Goal: Transaction & Acquisition: Purchase product/service

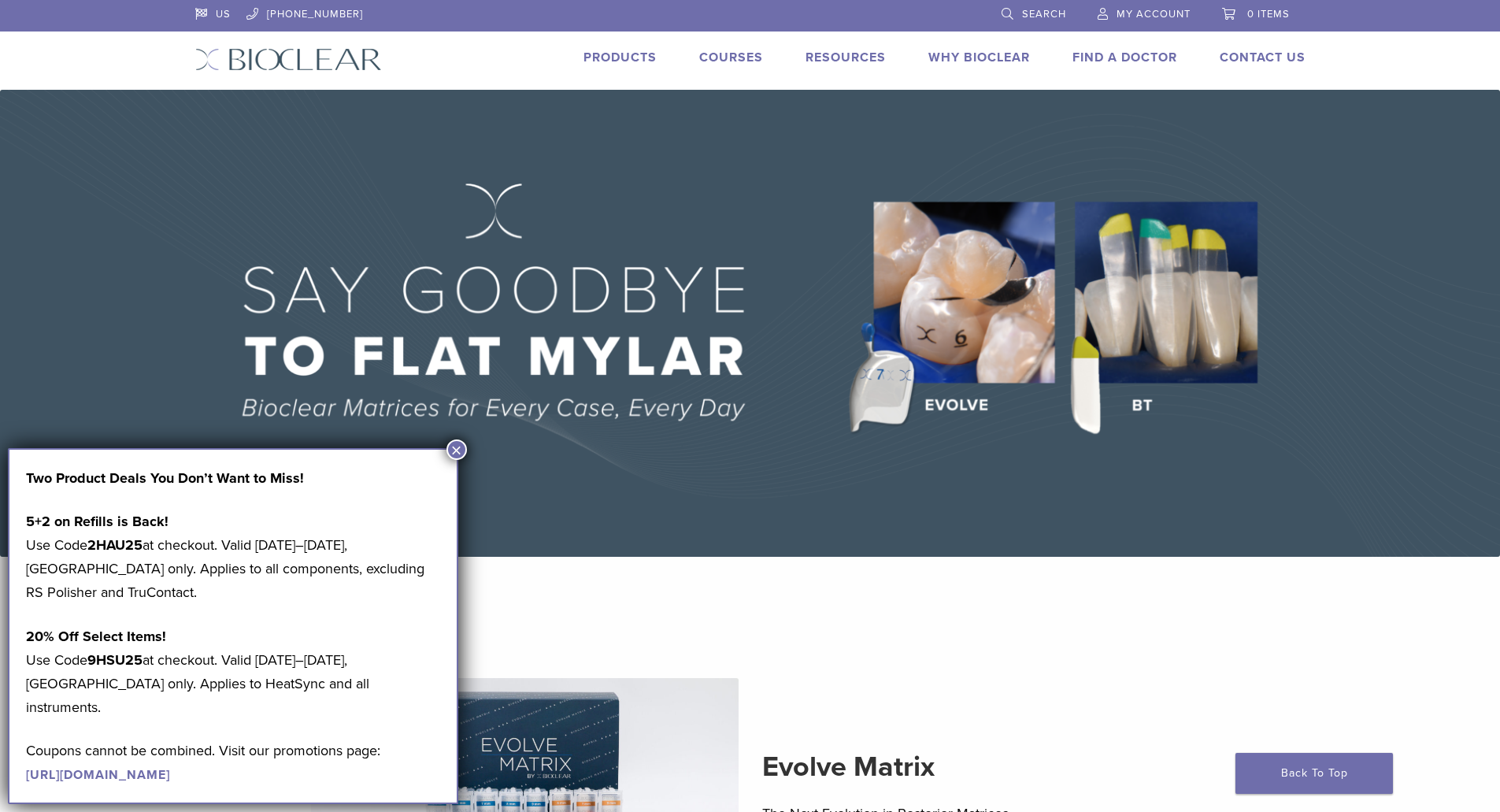
click at [622, 60] on link "Products" at bounding box center [620, 57] width 74 height 16
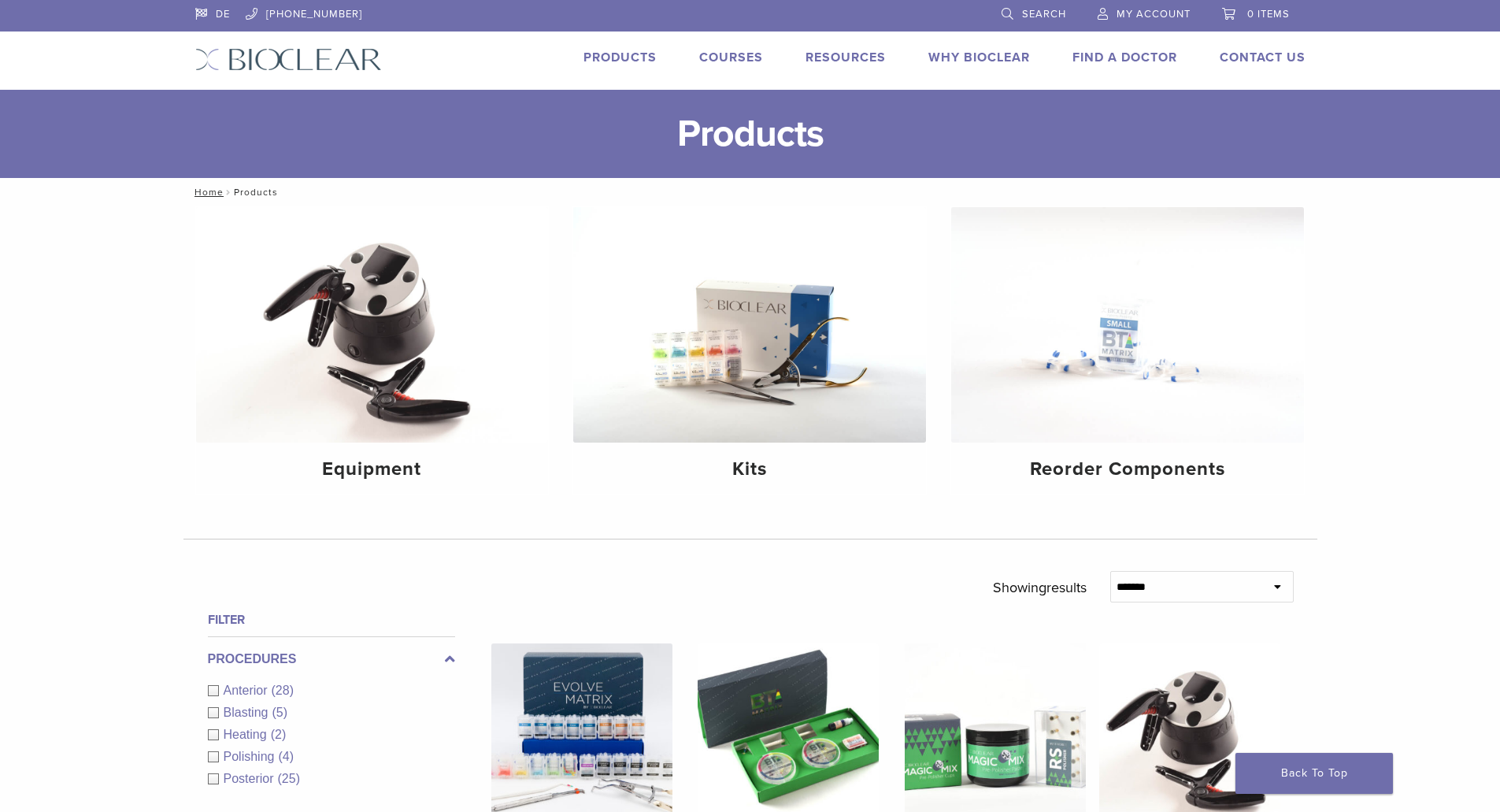
click at [214, 780] on div "Posterior (25)" at bounding box center [331, 779] width 248 height 19
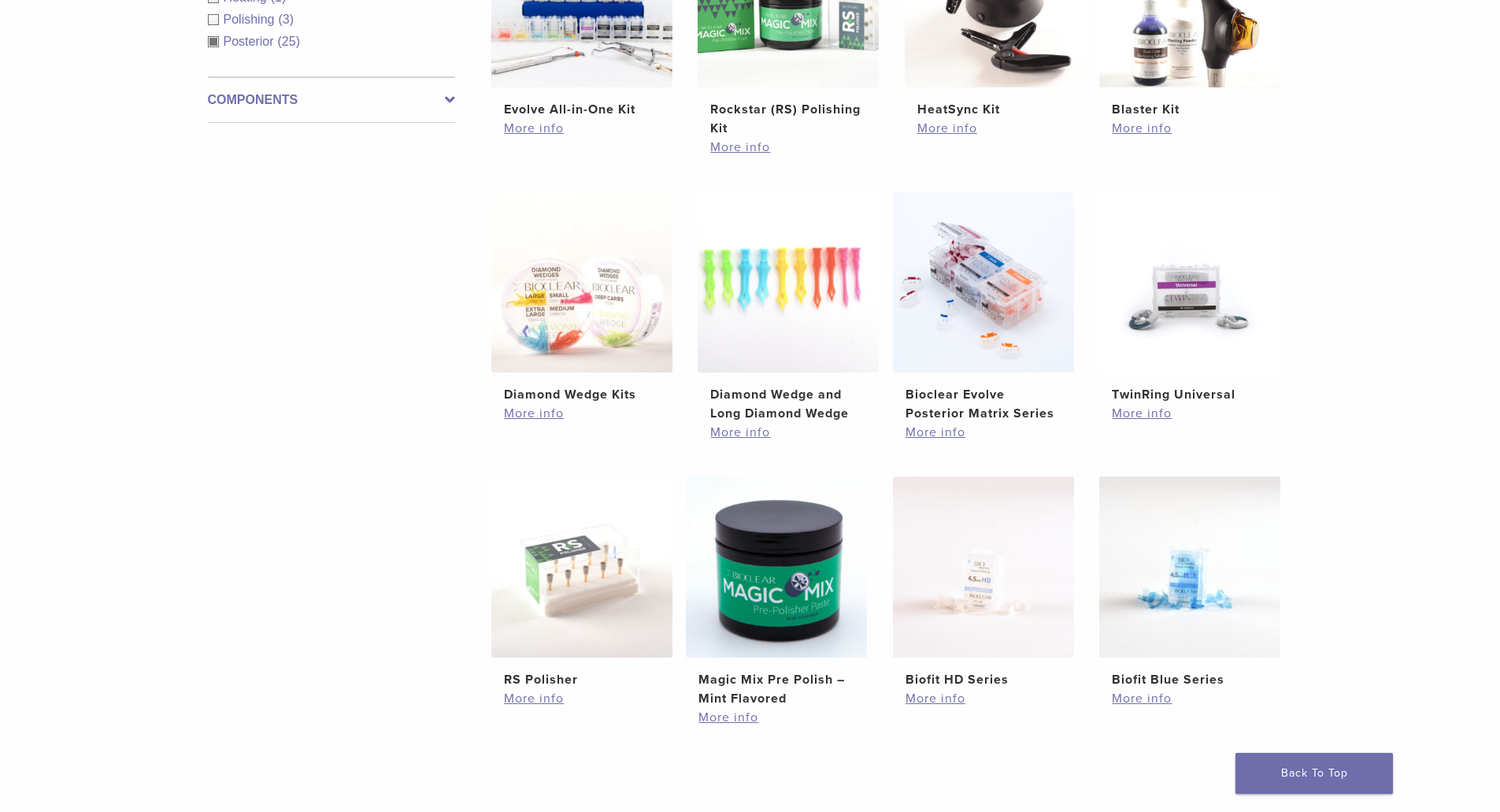
scroll to position [863, 0]
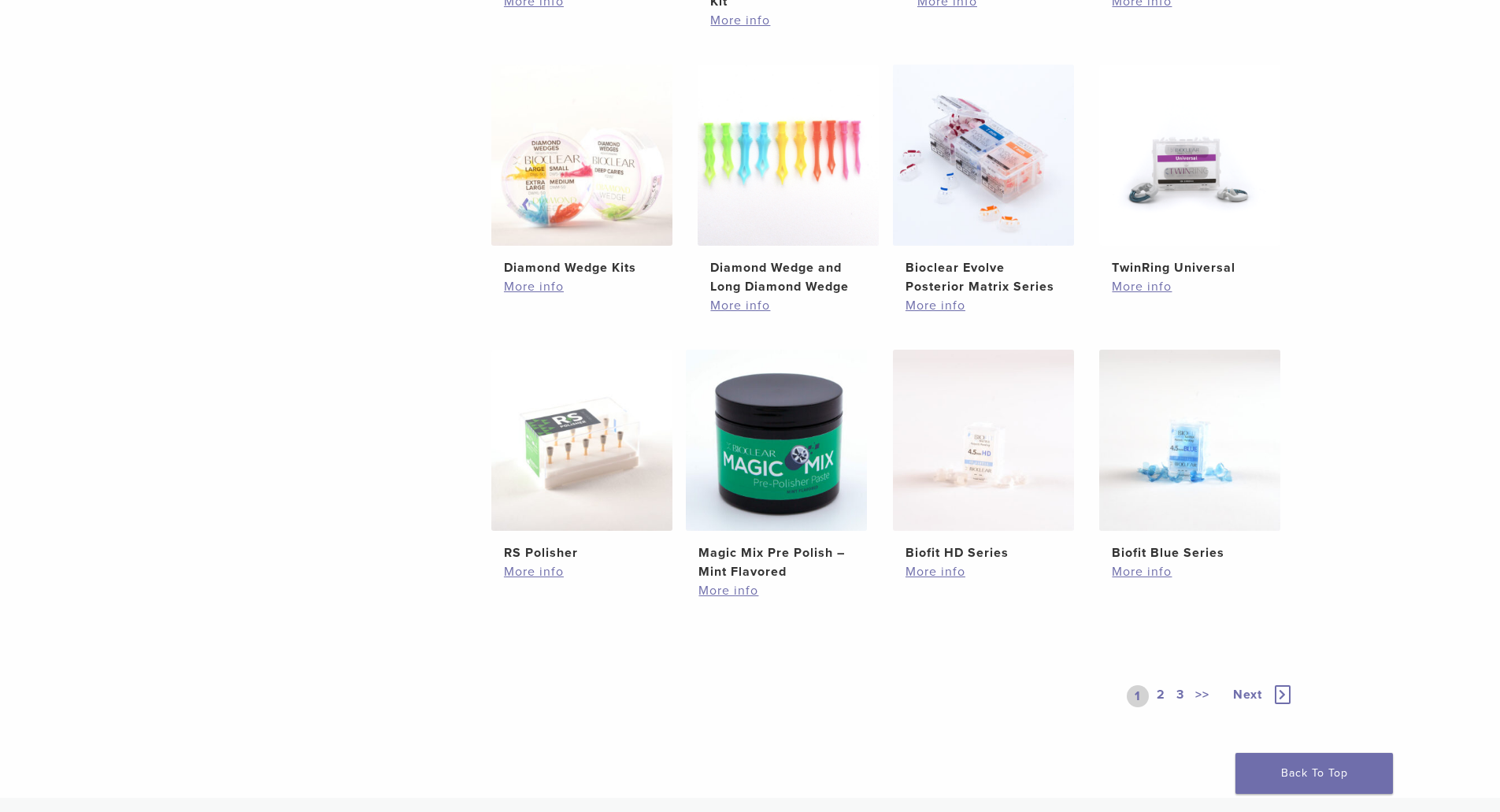
click at [1162, 695] on link "2" at bounding box center [1161, 696] width 15 height 22
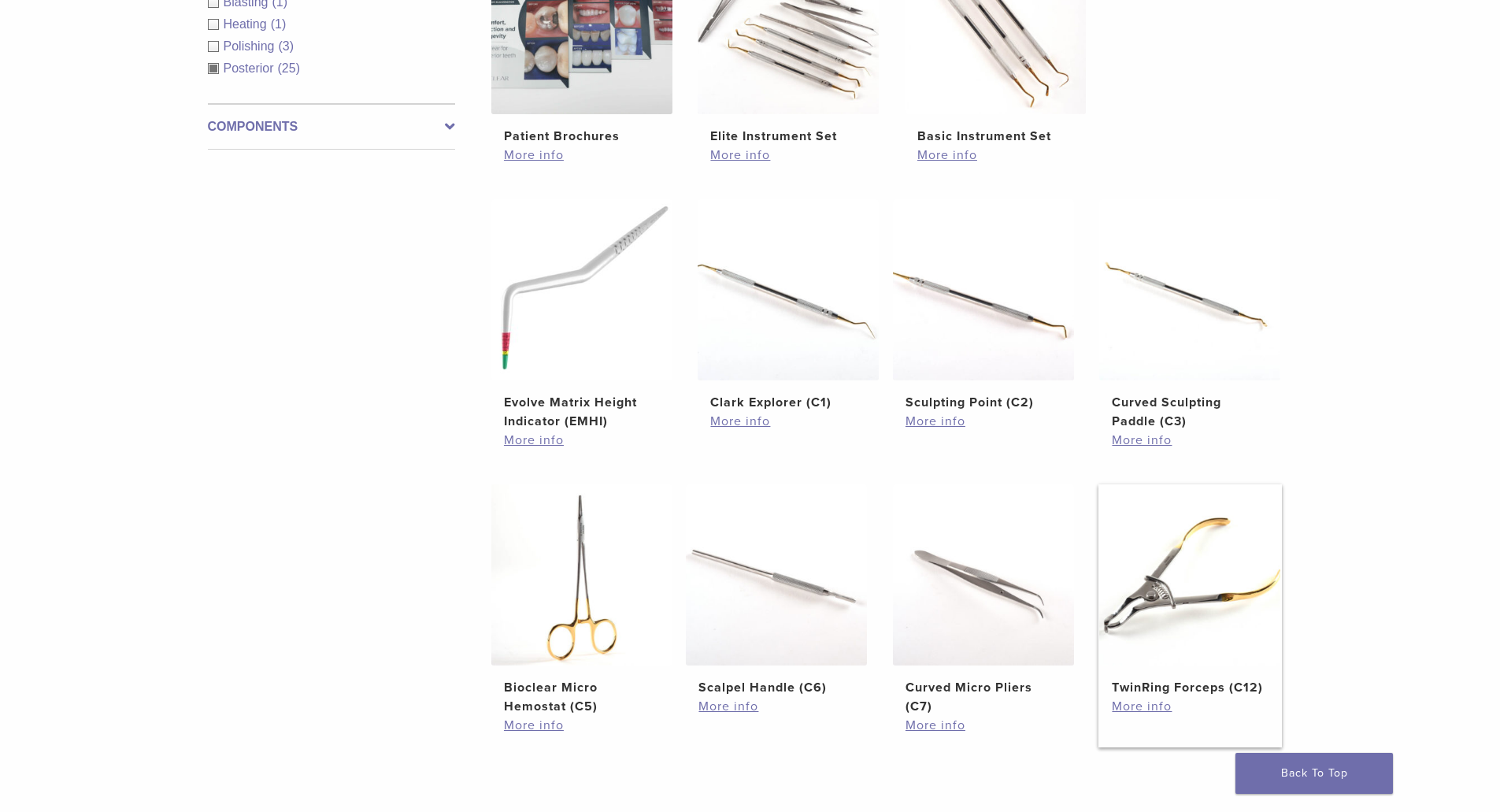
scroll to position [1207, 0]
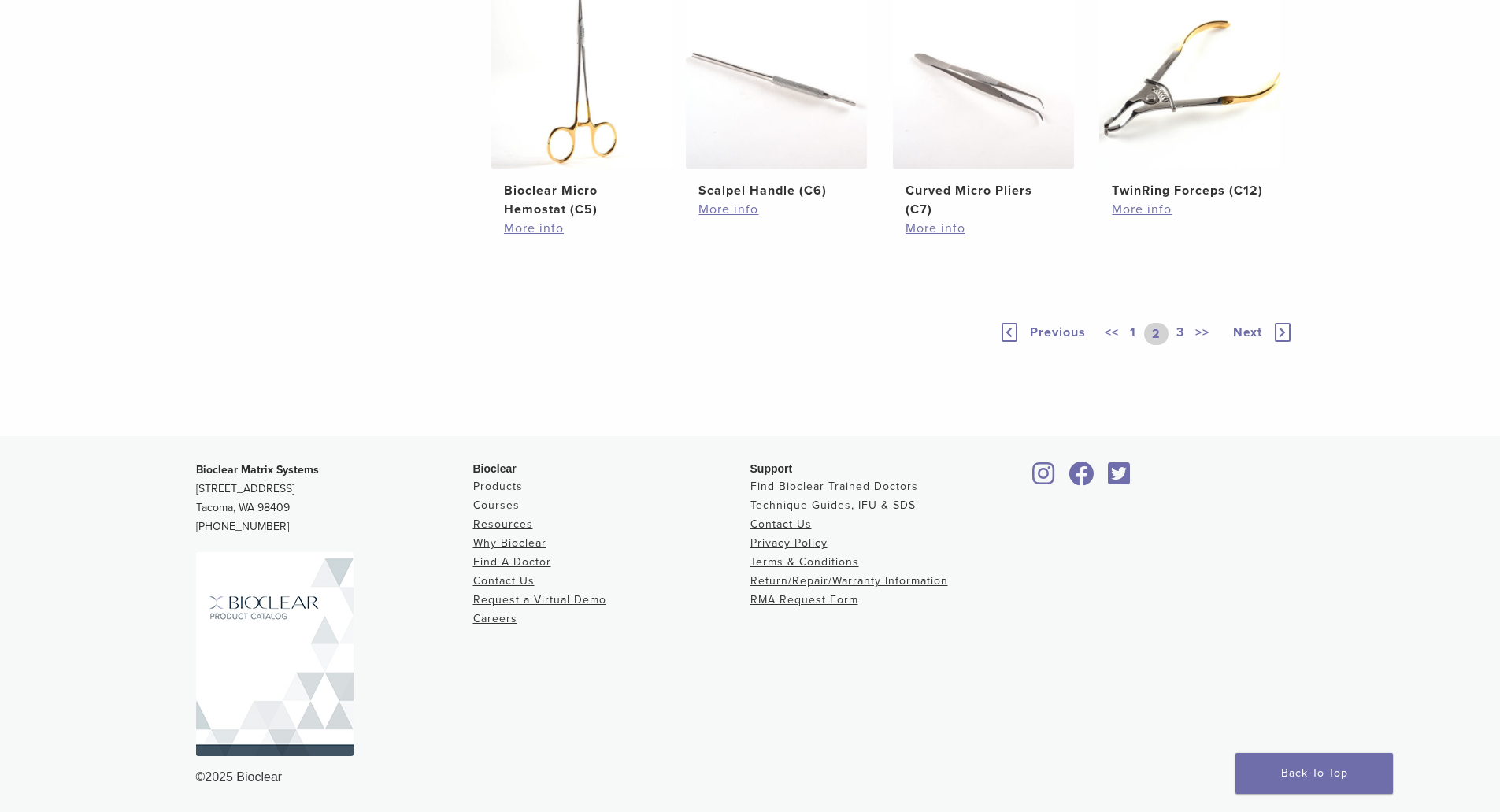
click at [1178, 330] on link "3" at bounding box center [1180, 334] width 14 height 22
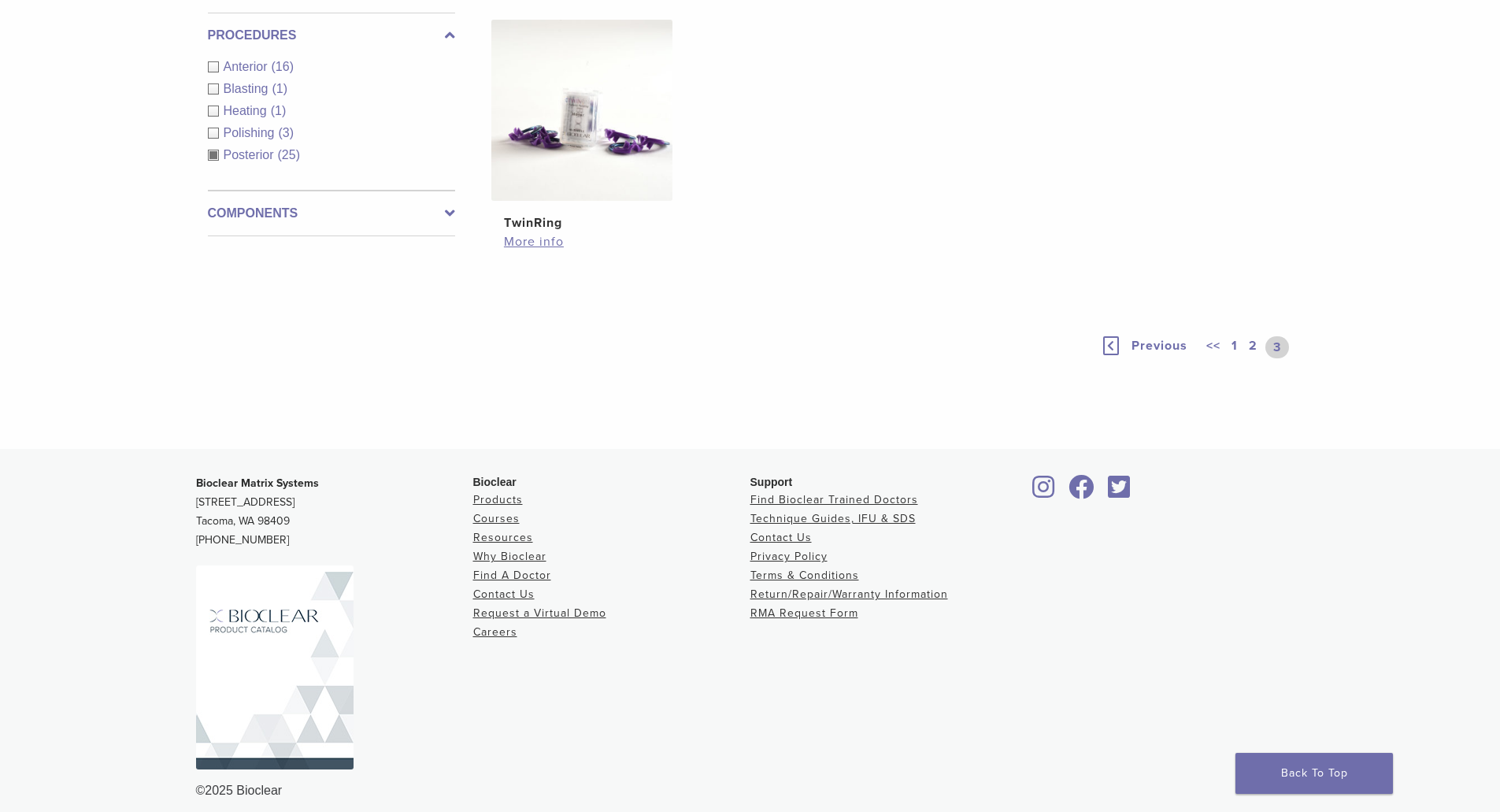
scroll to position [300, 0]
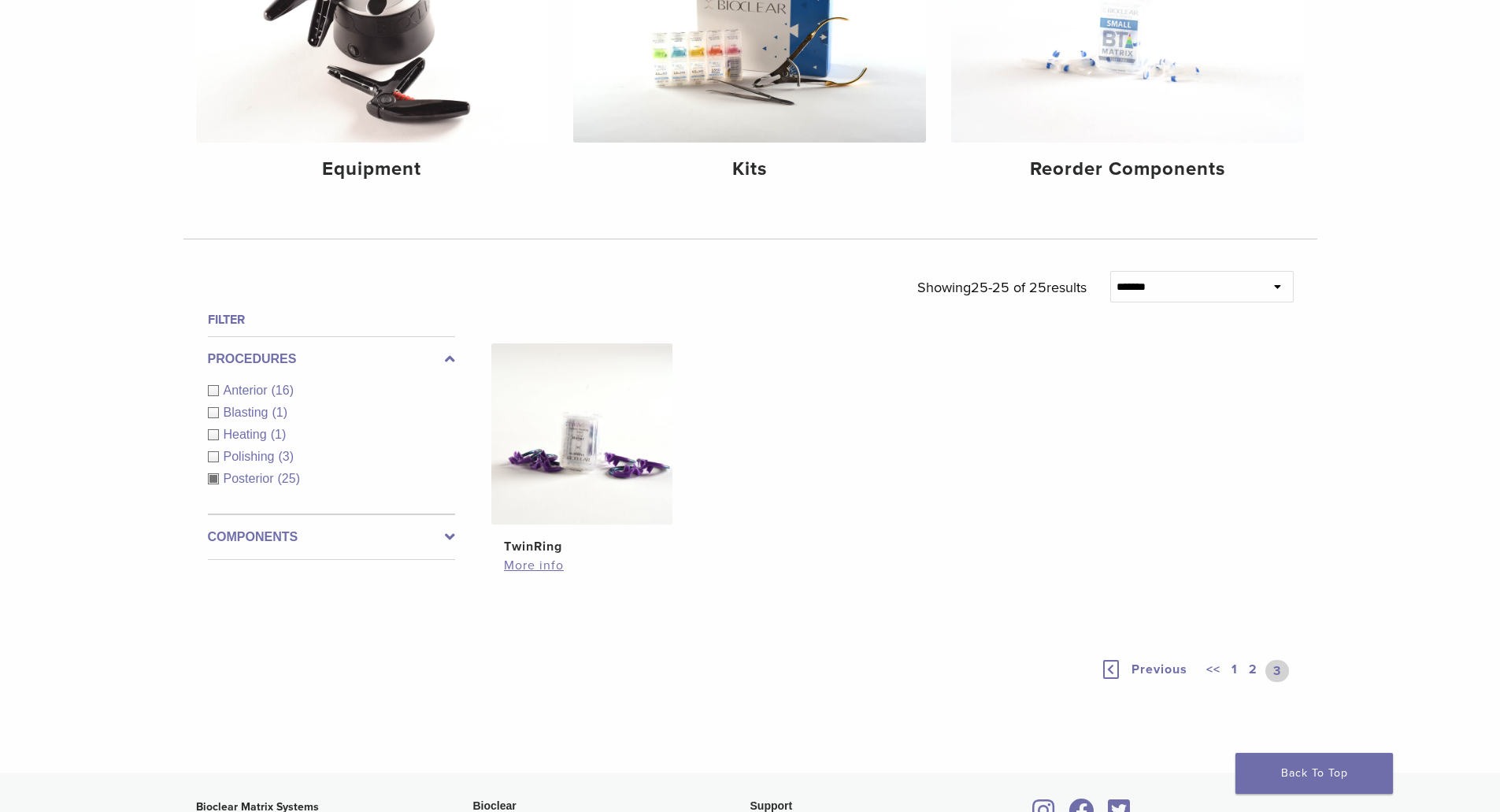
click at [1239, 671] on link "1" at bounding box center [1235, 671] width 13 height 22
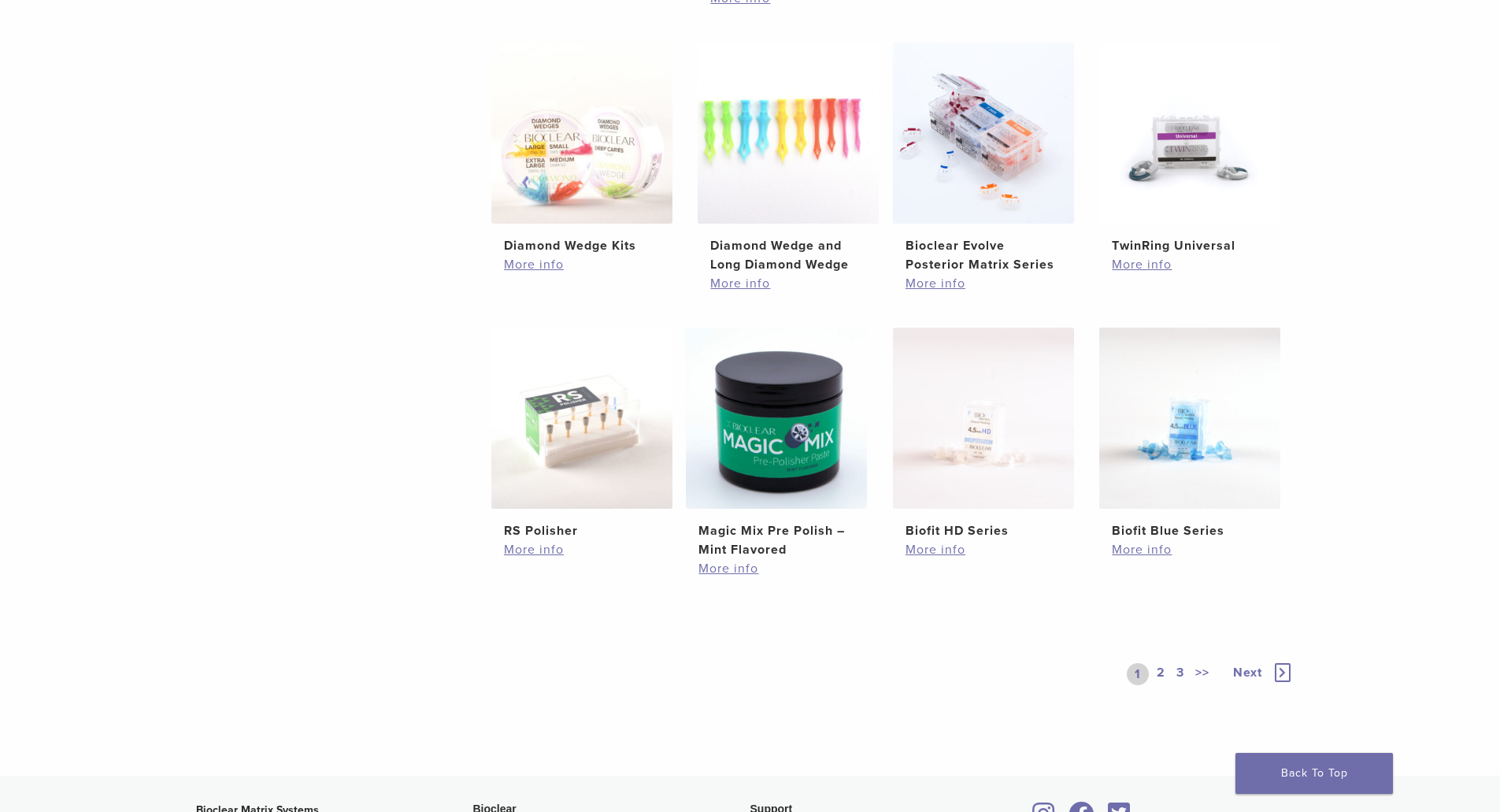
scroll to position [884, 0]
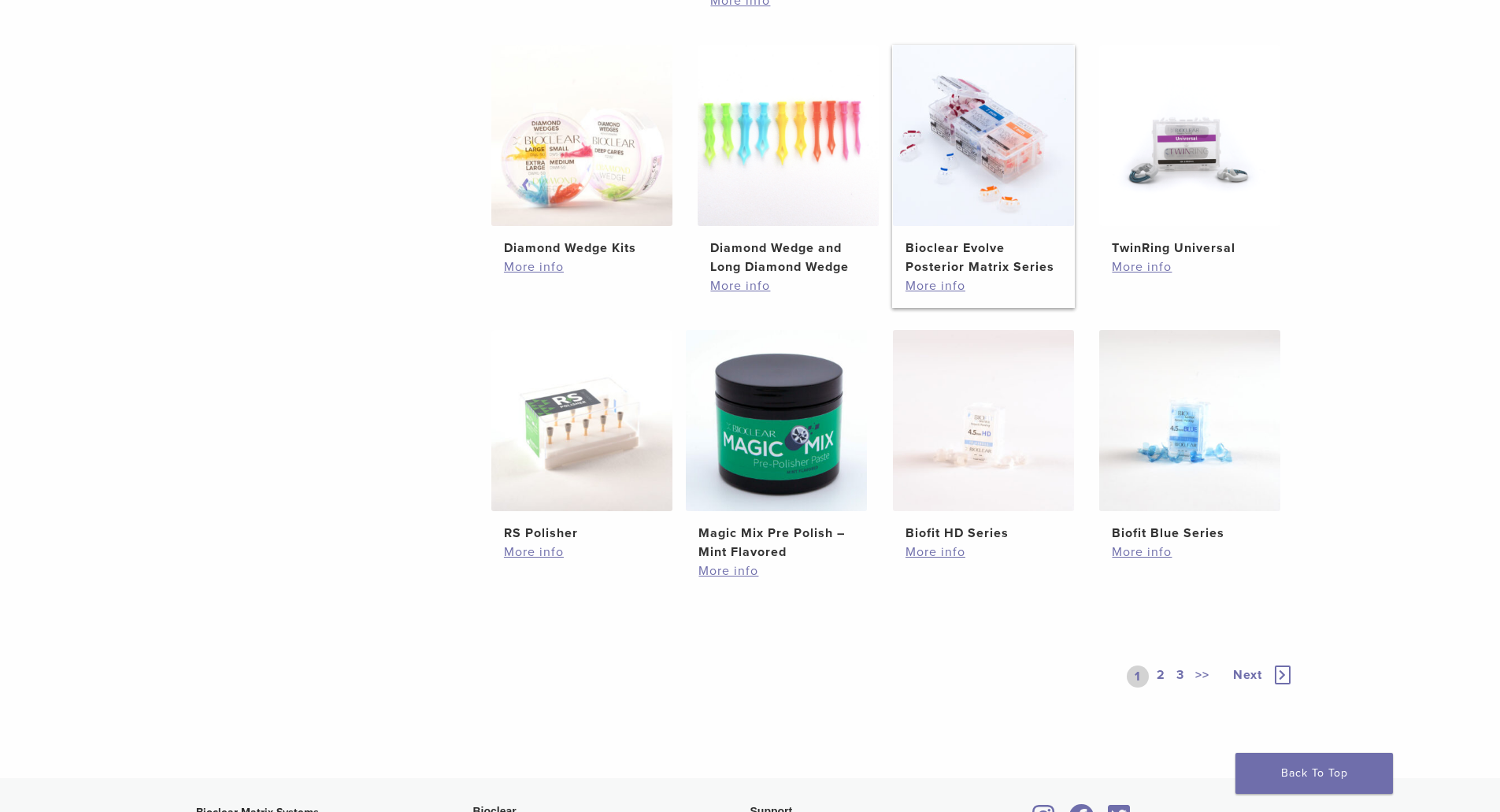
click at [995, 117] on img at bounding box center [984, 135] width 181 height 181
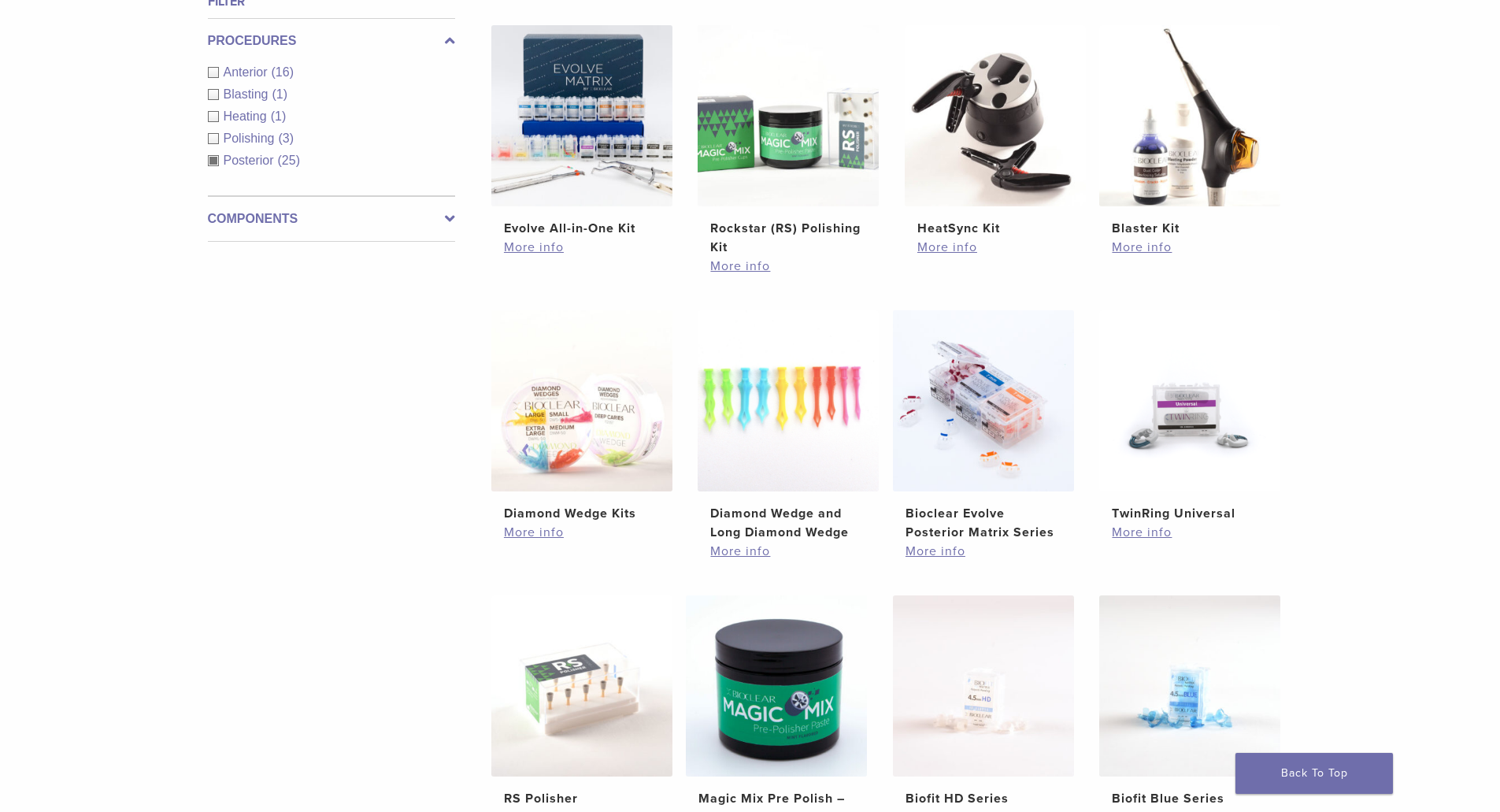
scroll to position [602, 0]
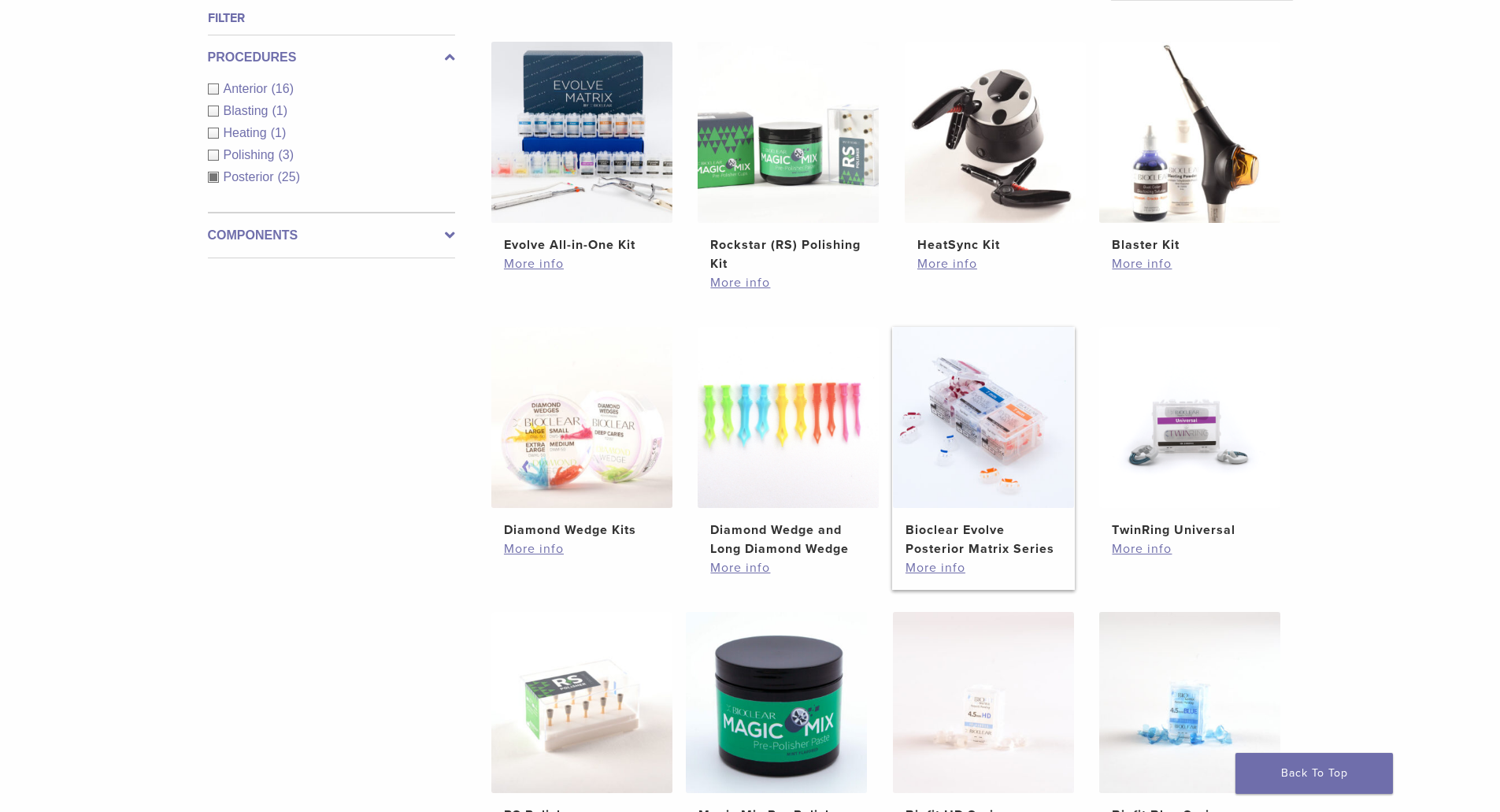
click at [986, 398] on img at bounding box center [984, 417] width 181 height 181
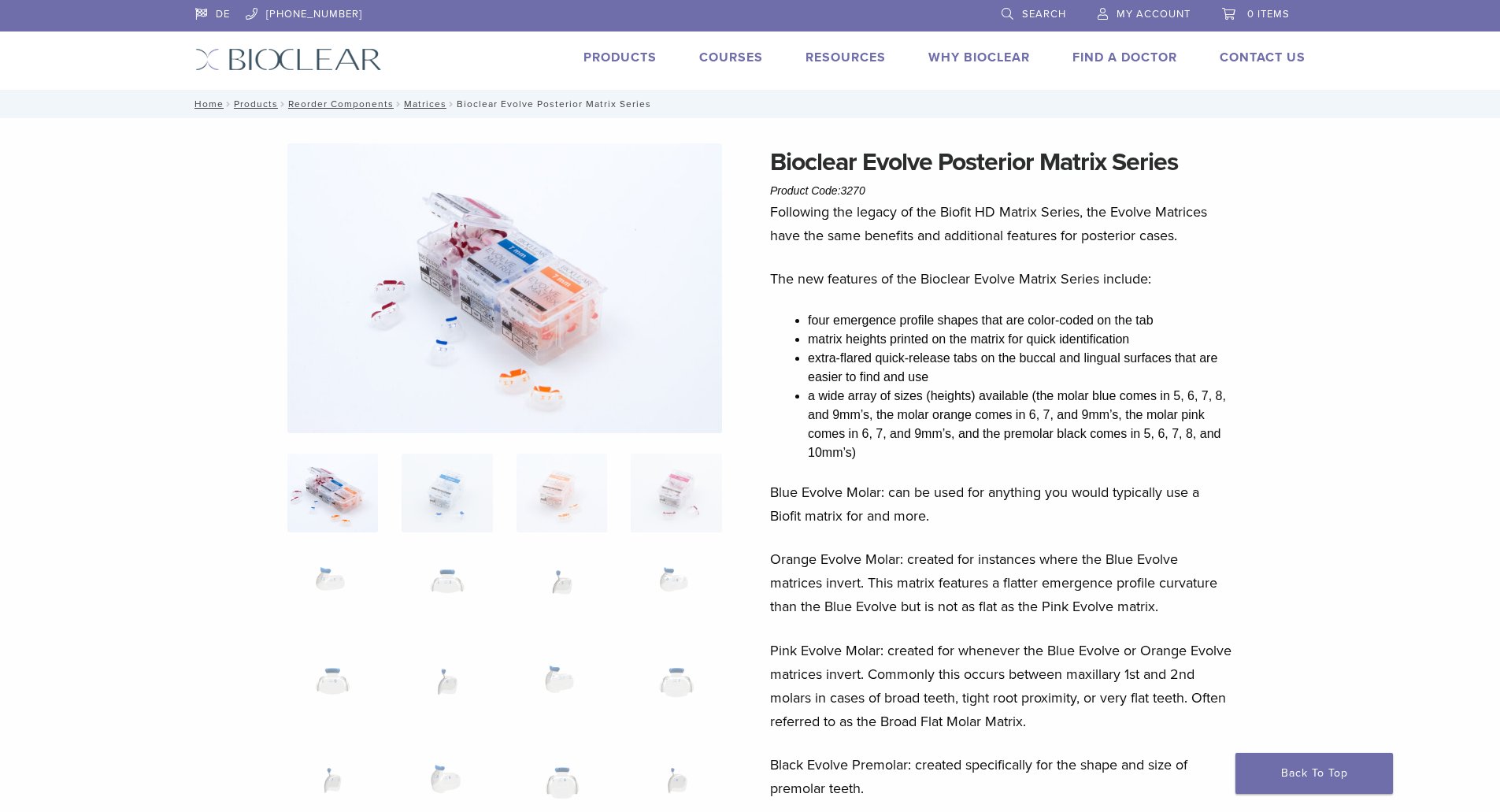
click at [536, 279] on img at bounding box center [504, 287] width 435 height 289
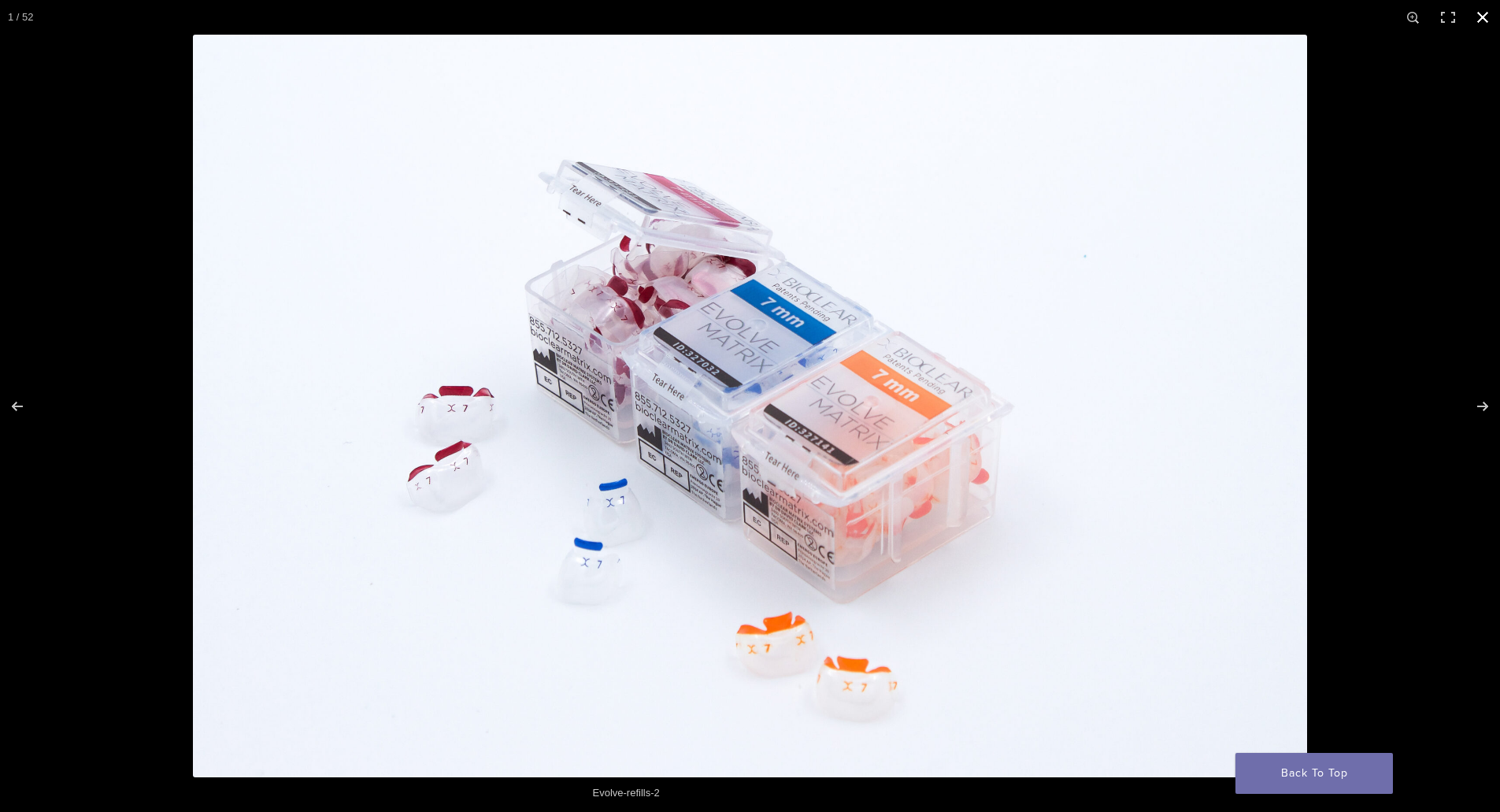
click at [1483, 23] on button "Close (Esc)" at bounding box center [1482, 17] width 34 height 34
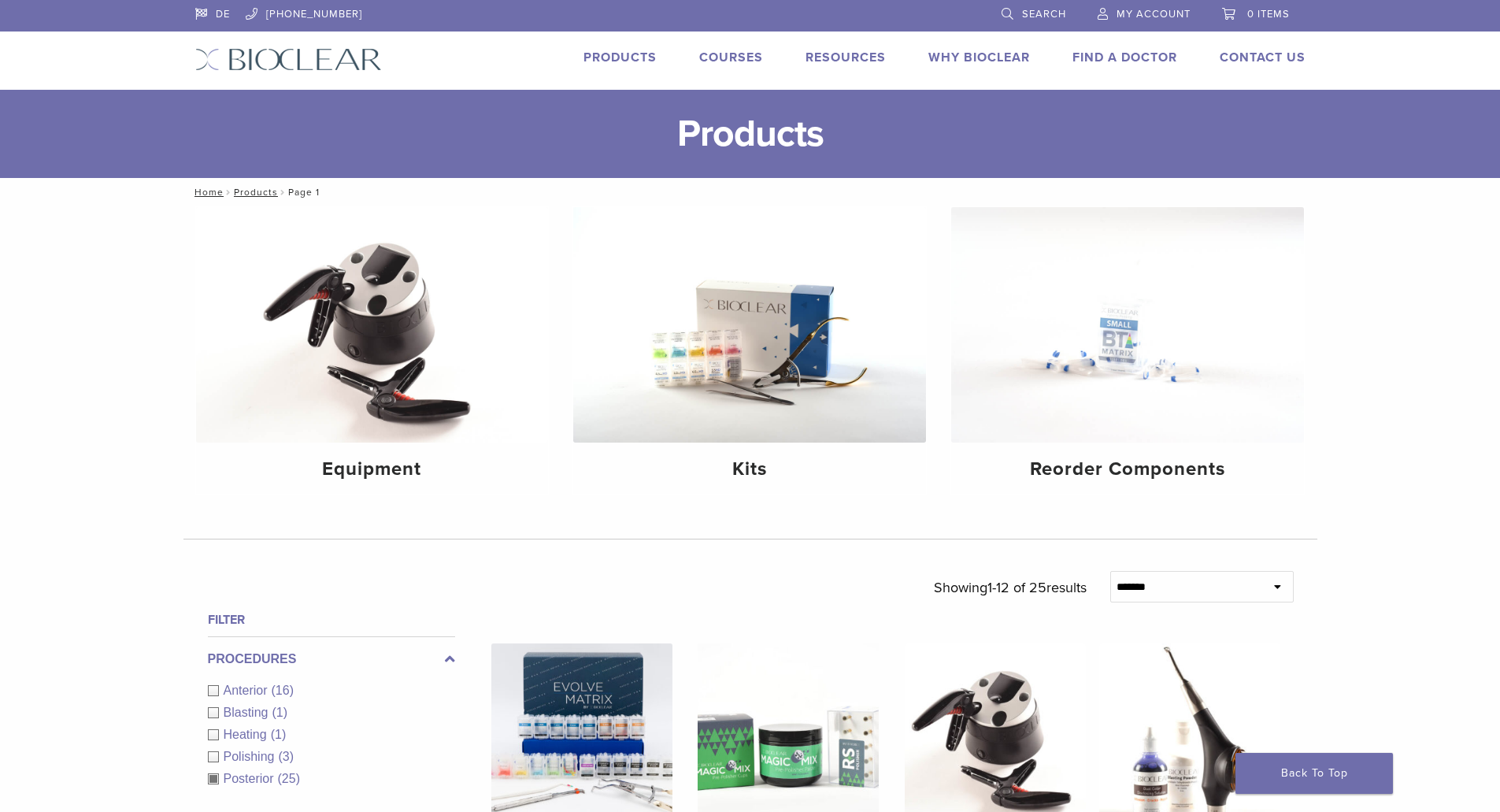
scroll to position [602, 0]
